Goal: Check status

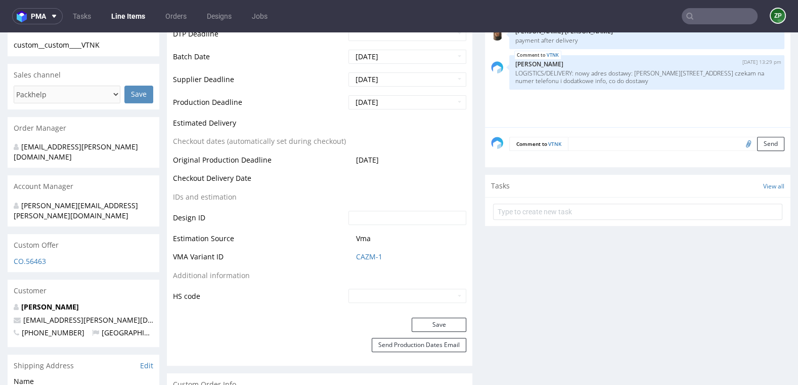
scroll to position [381, 0]
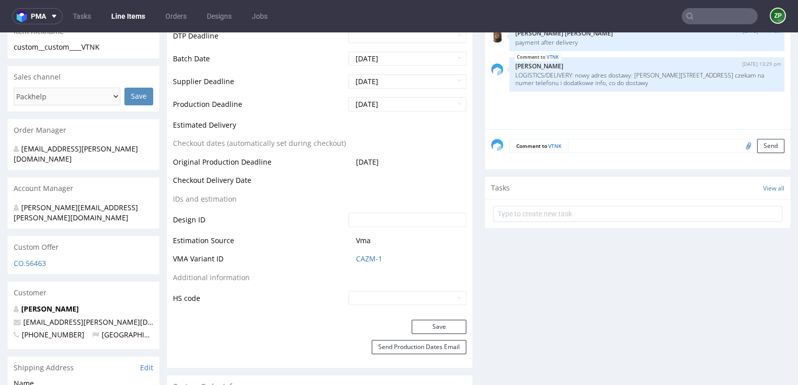
click at [614, 145] on textarea at bounding box center [676, 146] width 217 height 14
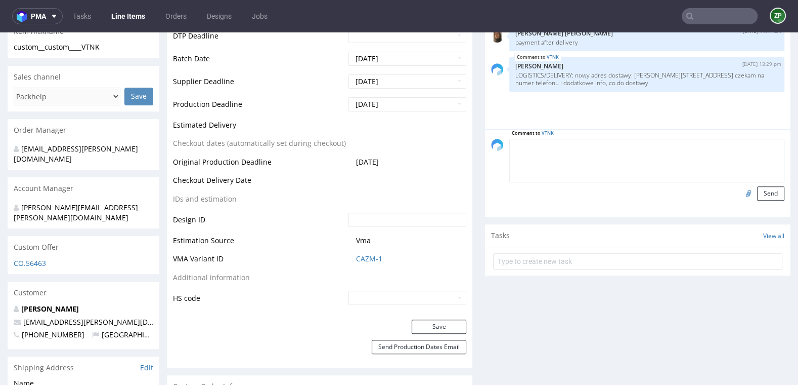
paste textarea "Steffen.Lorenz@fiege.com T: +49 3321 7480 217 M: +49 151 159 26083"
click at [531, 144] on textarea "Steffen.Lorenz@fiege.com T: +49 3321 7480 217 M: +49 151 159 26083" at bounding box center [647, 161] width 275 height 44
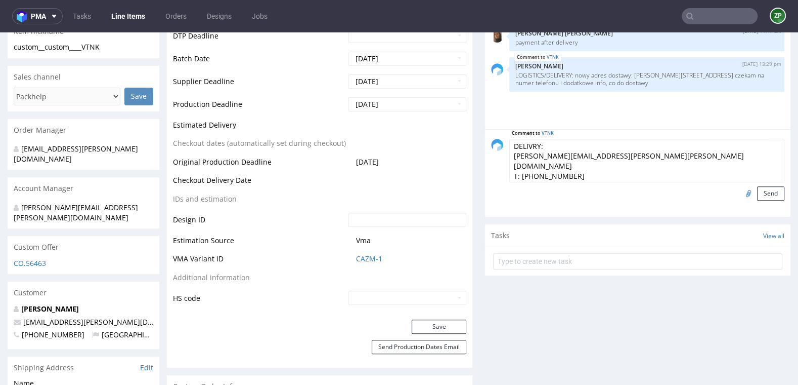
click at [527, 145] on textarea "DELIVRY: Steffen.Lorenz@fiege.com T: +49 3321 7480 217 M: +49 151 159 26083" at bounding box center [647, 161] width 275 height 44
type textarea "DELIVERY: Steffen.Lorenz@fiege.com T: +49 3321 7480 217 M: +49 151 159 26083"
click at [776, 191] on div "Comment to VTNK DELIVERY: Steffen.Lorenz@fiege.com T: +49 3321 7480 217 M: +49 …" at bounding box center [638, 173] width 306 height 88
click at [764, 190] on button "Send" at bounding box center [770, 193] width 27 height 14
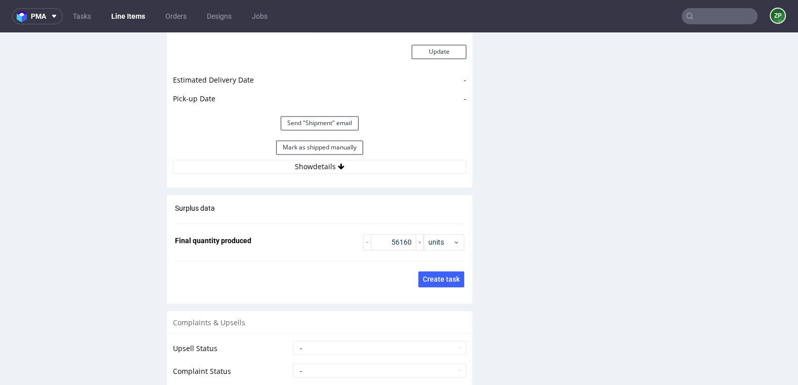
scroll to position [1517, 0]
click at [331, 158] on button "Show details" at bounding box center [319, 165] width 293 height 14
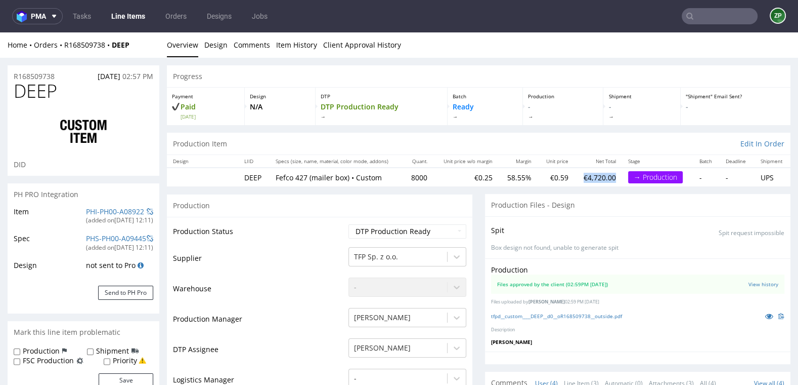
drag, startPoint x: 577, startPoint y: 174, endPoint x: 616, endPoint y: 180, distance: 39.9
click at [616, 180] on tr "DEEP Fefco 427 (mailer box) • Custom 8000 €0.25 58.55% €0.59 €4,720.00 → Produc…" at bounding box center [479, 176] width 624 height 19
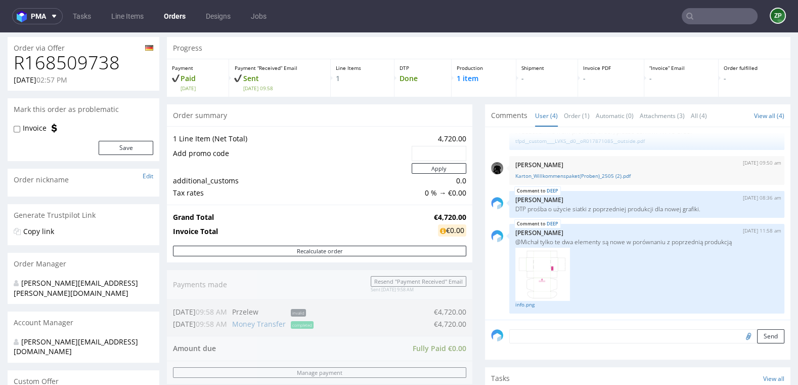
scroll to position [36, 0]
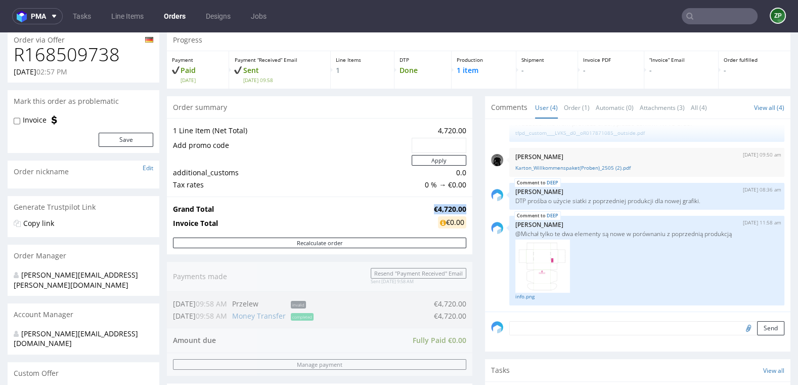
drag, startPoint x: 423, startPoint y: 205, endPoint x: 460, endPoint y: 207, distance: 38.0
click at [460, 207] on tr "Grand Total €4,720.00" at bounding box center [319, 209] width 293 height 12
copy tr "€4,720.00"
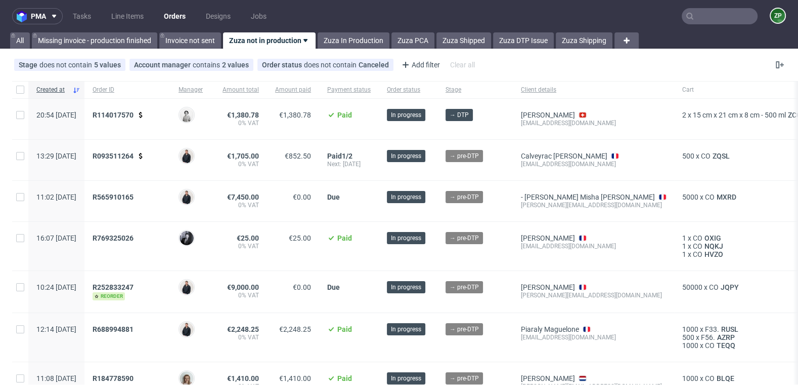
click at [180, 16] on link "Orders" at bounding box center [175, 16] width 34 height 16
click at [345, 42] on link "Zuza In Production" at bounding box center [354, 40] width 72 height 16
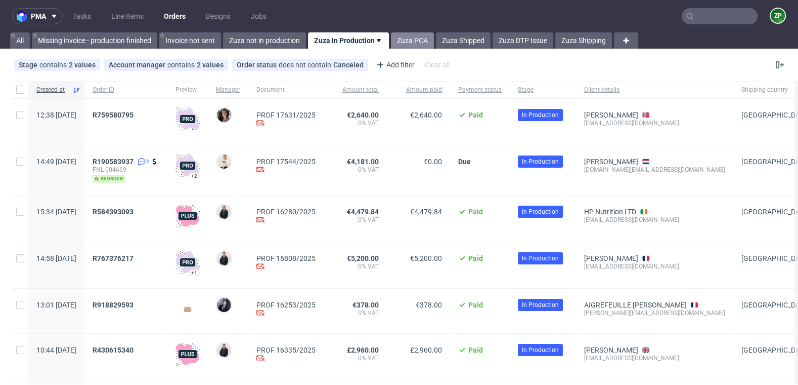
click at [410, 45] on link "Zuza PCA" at bounding box center [412, 40] width 43 height 16
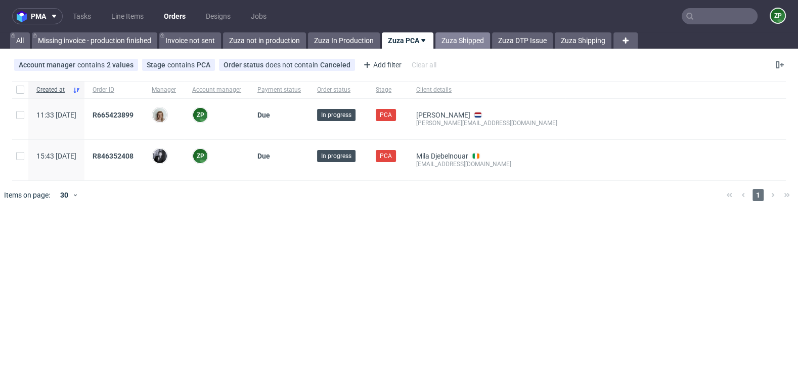
click at [455, 39] on link "Zuza Shipped" at bounding box center [463, 40] width 55 height 16
